Goal: Navigation & Orientation: Find specific page/section

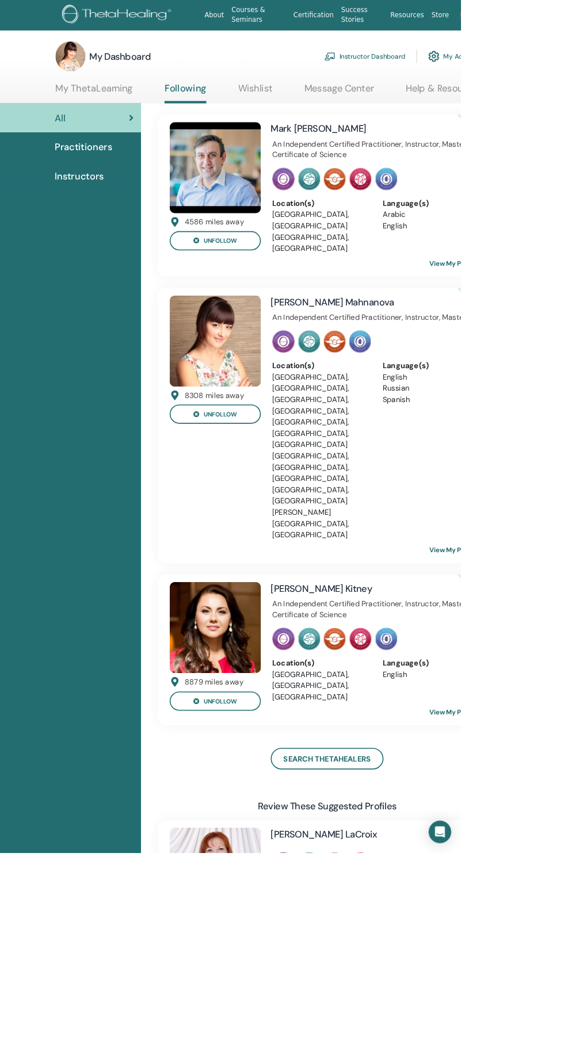
click at [479, 67] on link "Instructor Dashboard" at bounding box center [446, 68] width 99 height 25
click at [451, 68] on link "Instructor Dashboard" at bounding box center [446, 68] width 99 height 25
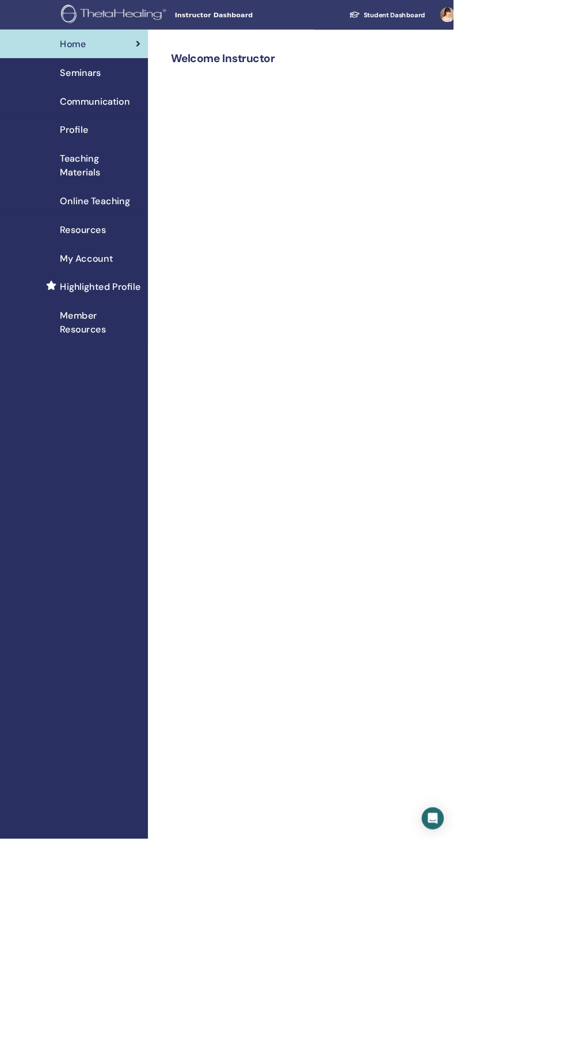
click at [135, 128] on span "Communication" at bounding box center [118, 125] width 87 height 17
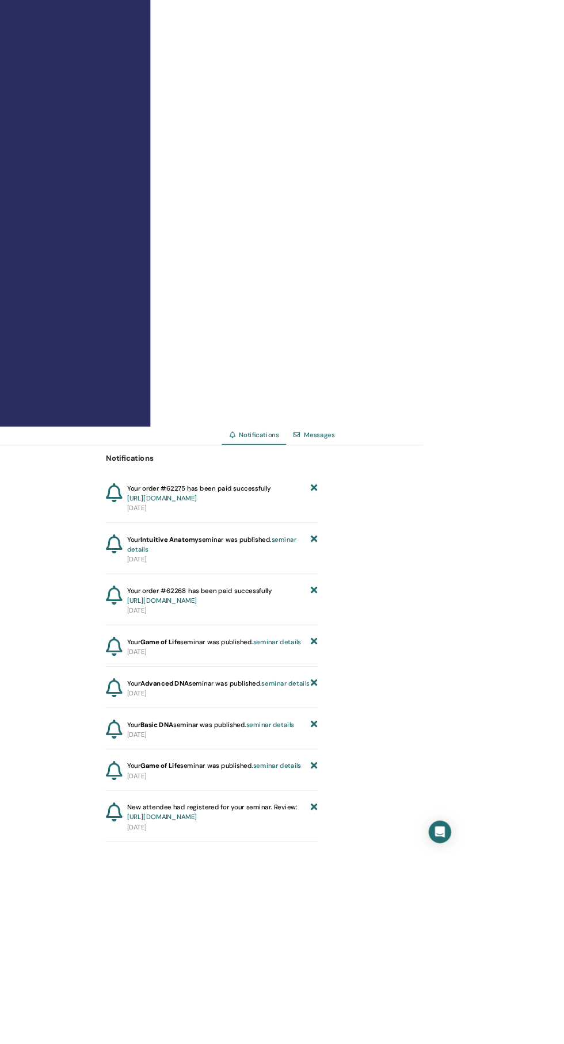
scroll to position [531, 0]
click at [396, 537] on link "Messages" at bounding box center [390, 531] width 37 height 10
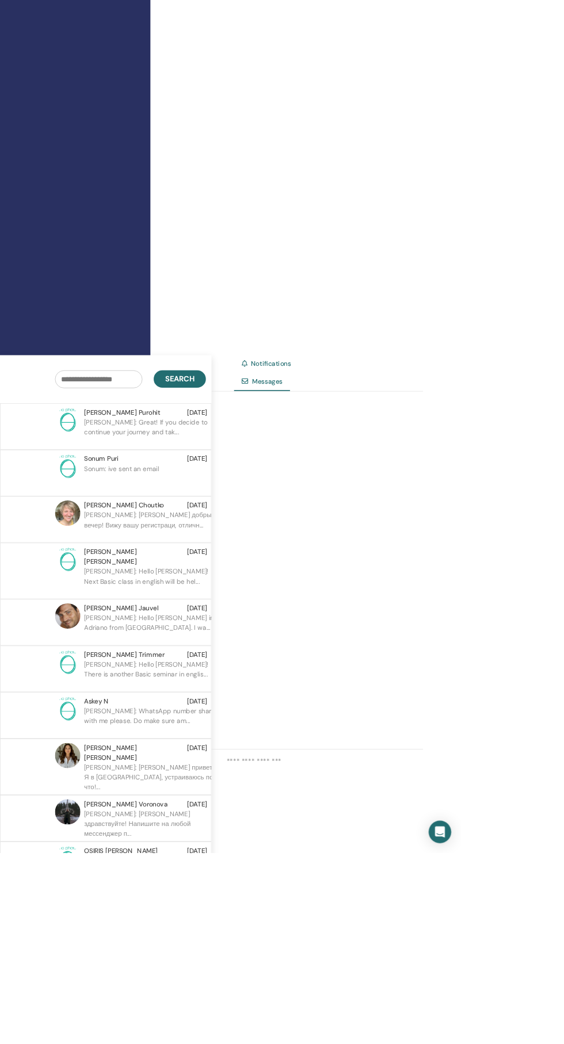
scroll to position [618, 0]
click at [176, 967] on p "Elena: Анастасия привет!! Я в мексике, устраиваюсь пока что!..." at bounding box center [186, 949] width 167 height 35
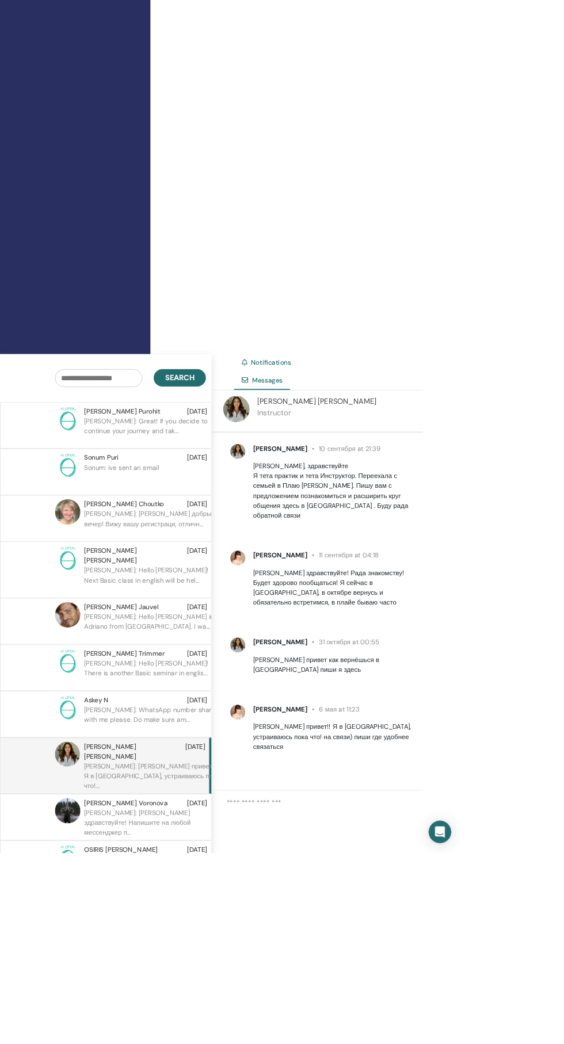
click at [375, 512] on p "Instructor" at bounding box center [388, 506] width 146 height 14
click at [296, 517] on img at bounding box center [289, 501] width 32 height 32
click at [370, 554] on span "Anastasia Andrianova" at bounding box center [342, 549] width 66 height 10
click at [286, 562] on img at bounding box center [291, 552] width 18 height 18
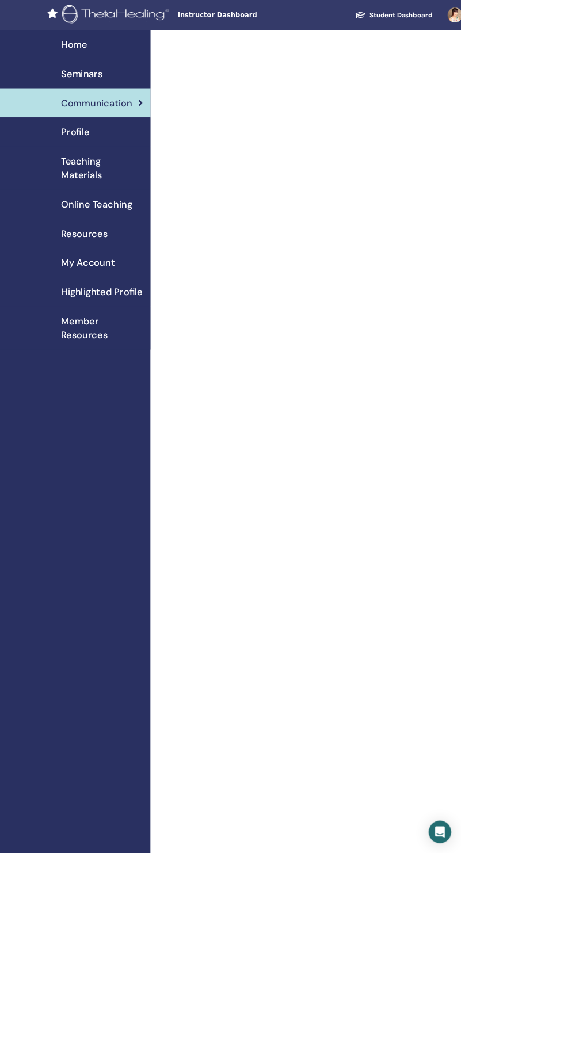
click at [192, 20] on img at bounding box center [143, 19] width 135 height 26
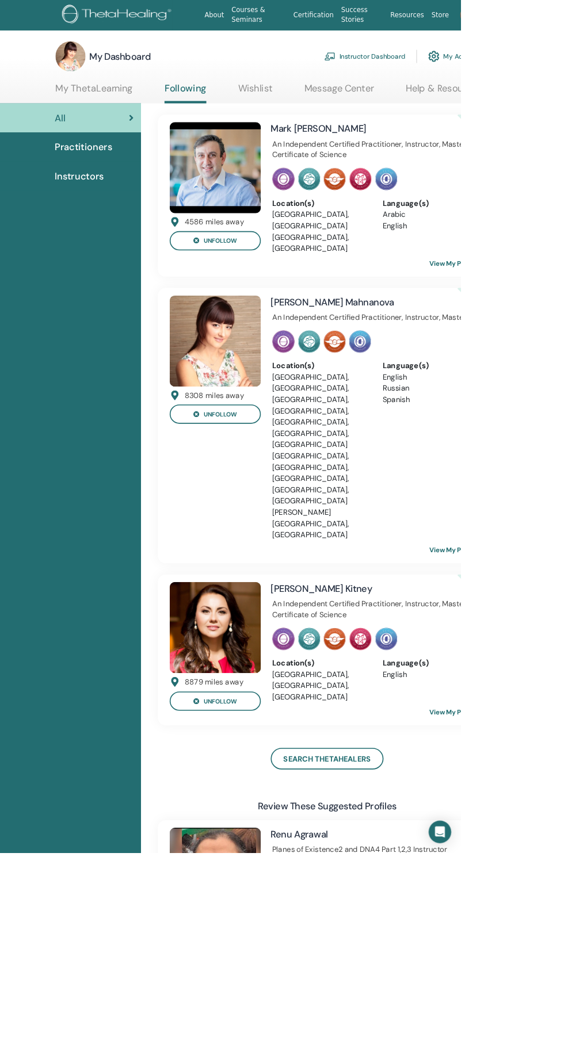
click at [159, 29] on img at bounding box center [144, 19] width 137 height 26
click at [461, 72] on link "Instructor Dashboard" at bounding box center [446, 68] width 99 height 25
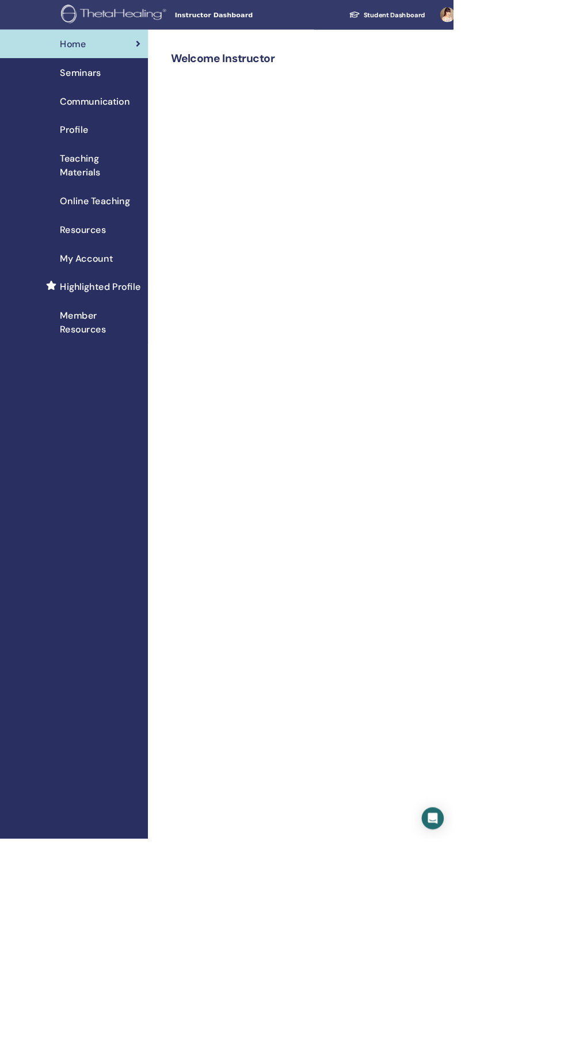
click at [109, 157] on div "Profile" at bounding box center [92, 161] width 166 height 17
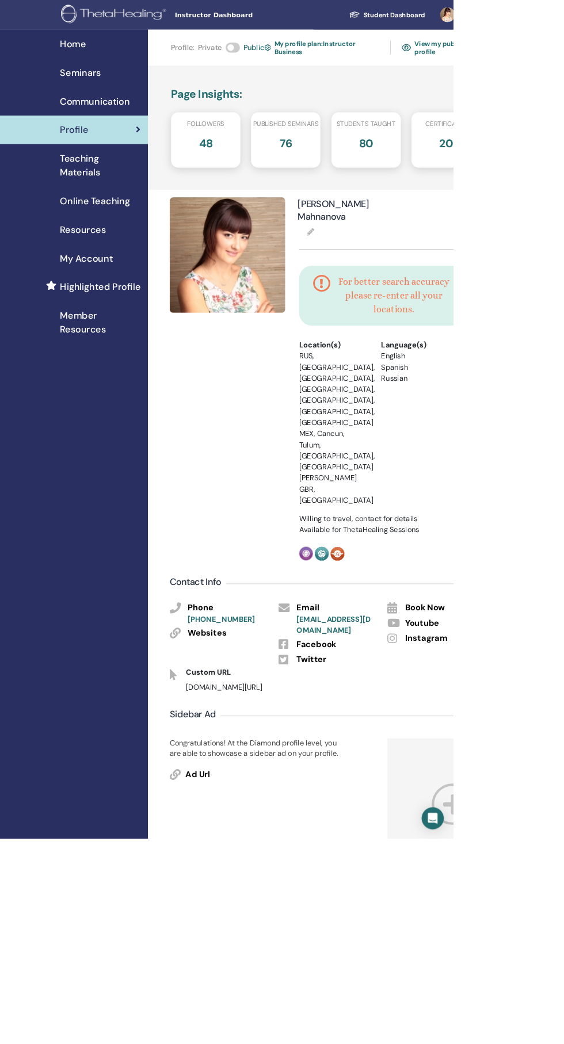
click at [138, 325] on span "My Account" at bounding box center [108, 321] width 66 height 17
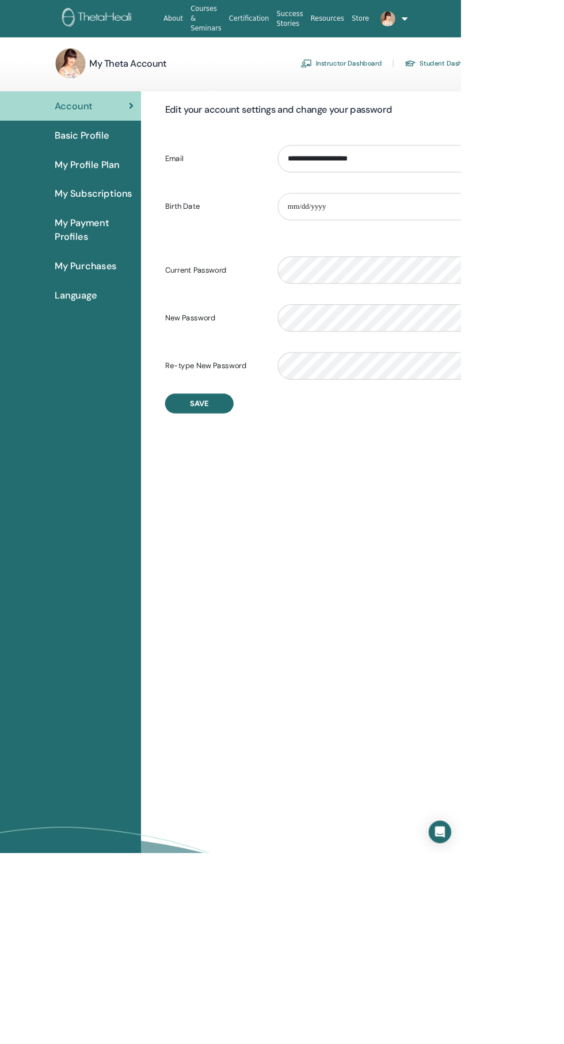
click at [563, 82] on link "Student Dashboard" at bounding box center [541, 77] width 93 height 18
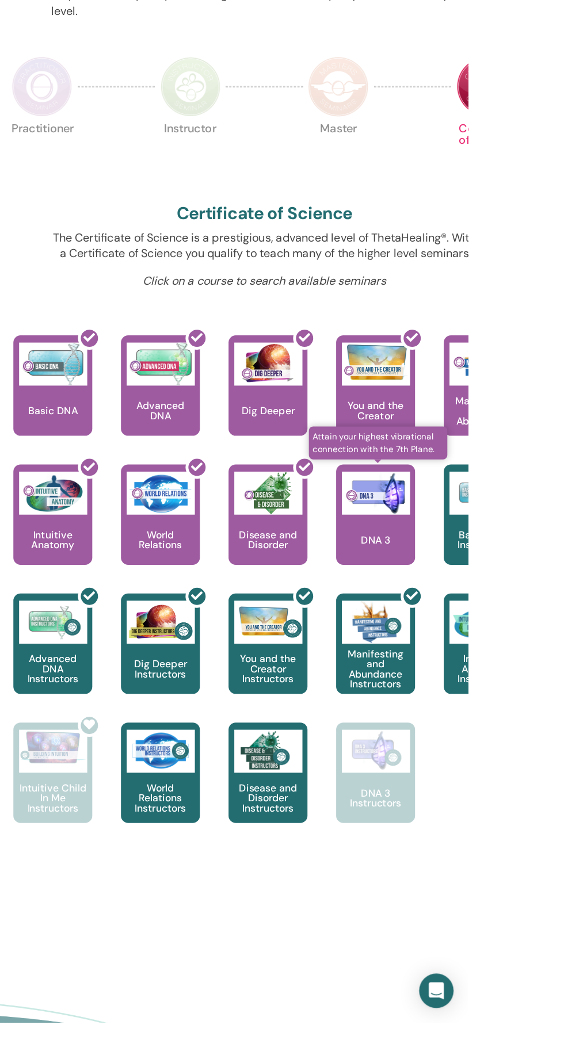
click at [497, 646] on div "DNA 3" at bounding box center [489, 636] width 63 height 81
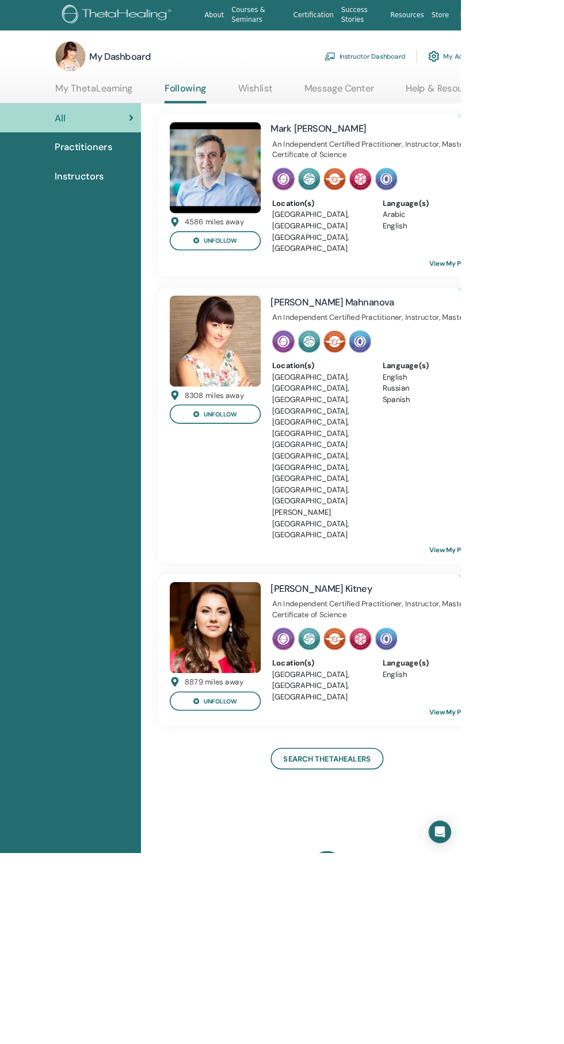
click at [479, 68] on link "Instructor Dashboard" at bounding box center [446, 68] width 99 height 25
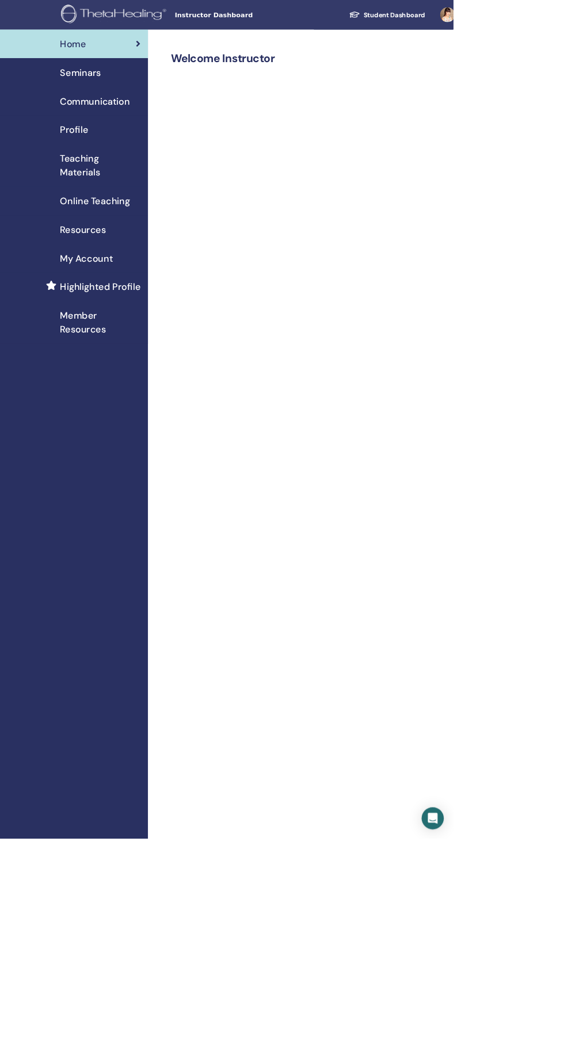
click at [132, 90] on div "Seminars" at bounding box center [92, 90] width 166 height 17
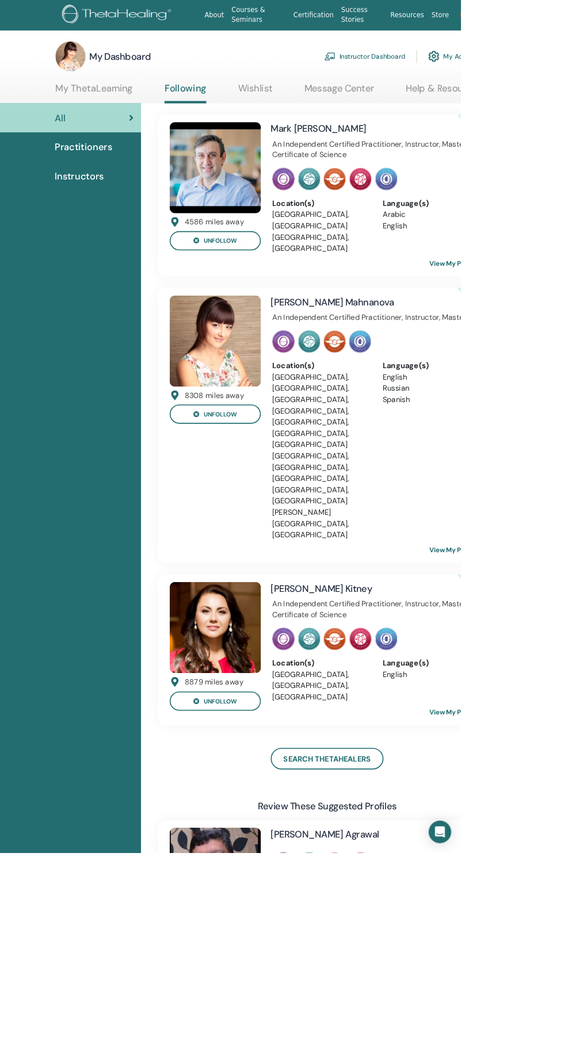
click at [137, 107] on link "My ThetaLearning" at bounding box center [115, 112] width 94 height 22
